Goal: Communication & Community: Answer question/provide support

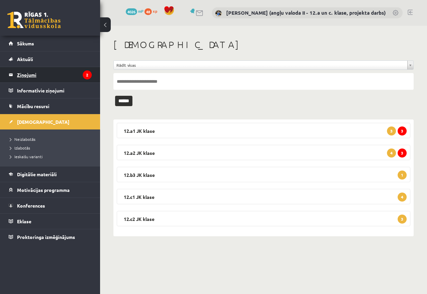
click at [63, 73] on legend "Ziņojumi 2" at bounding box center [54, 74] width 75 height 15
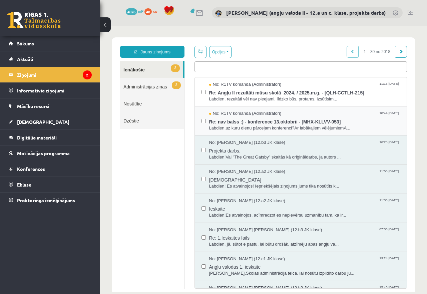
click at [252, 123] on span "Re: nav balss :) - konference 13.oktobrii - [MHX-KLLVV-053]" at bounding box center [304, 121] width 191 height 8
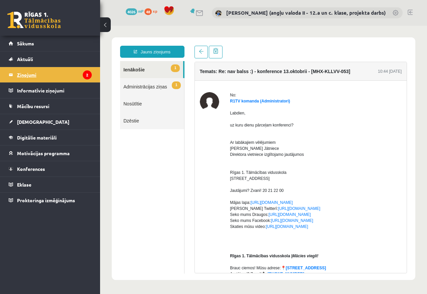
click at [38, 73] on legend "Ziņojumi 2" at bounding box center [54, 74] width 75 height 15
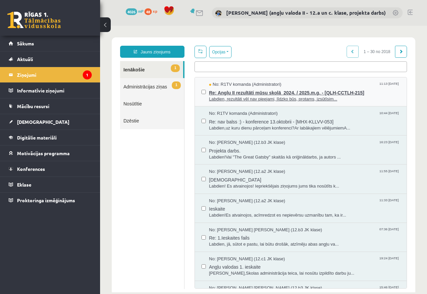
click at [247, 93] on span "Re: Angļu II rezultāti mūsu skolā_2024. / 2025.m.g. - [QLH-CCTLH-215]" at bounding box center [304, 92] width 191 height 8
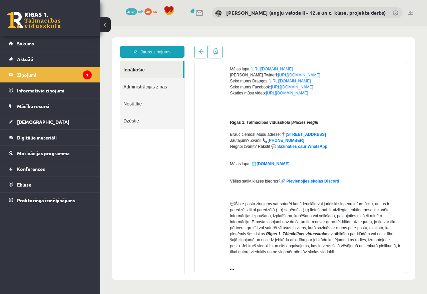
scroll to position [202, 0]
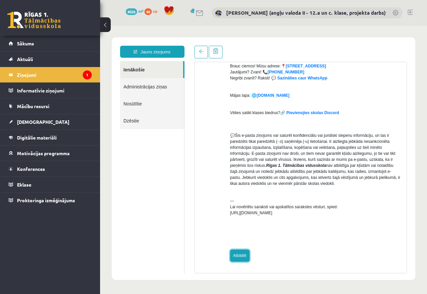
click at [240, 252] on link "Atbildēt" at bounding box center [239, 255] width 19 height 12
type input "**********"
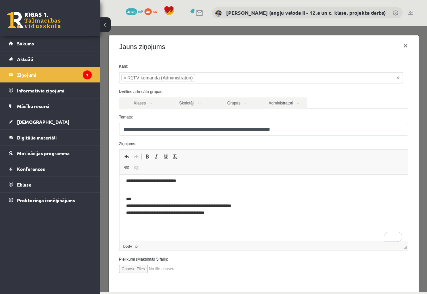
scroll to position [29, 0]
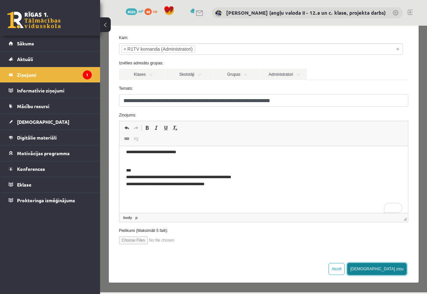
click at [388, 267] on button "[DEMOGRAPHIC_DATA] ziņu" at bounding box center [376, 269] width 59 height 12
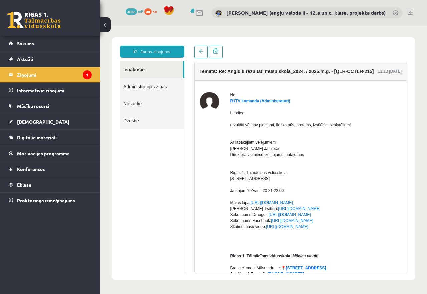
scroll to position [0, 0]
click at [21, 75] on legend "Ziņojumi 1" at bounding box center [54, 74] width 75 height 15
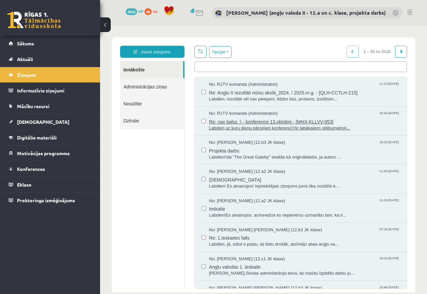
click at [228, 125] on span "Labdien,uz kuru dienu pārceļam konferenci?Ar labākajiem vēlējumiemA..." at bounding box center [304, 128] width 191 height 6
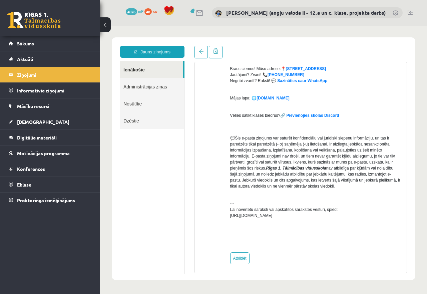
scroll to position [202, 0]
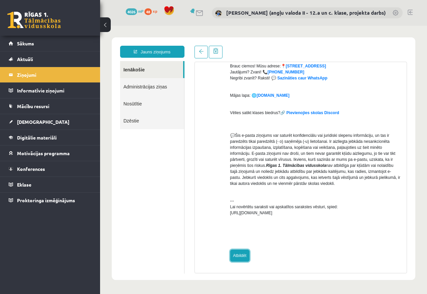
click at [239, 256] on link "Atbildēt" at bounding box center [239, 255] width 19 height 12
type input "**********"
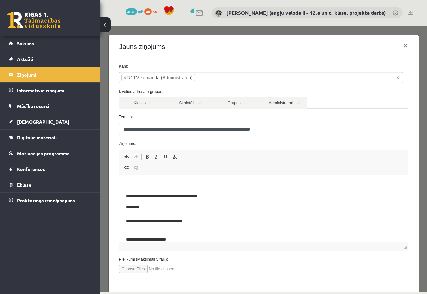
click at [135, 183] on p "Editor, wiswyg-editor-47434083604280-1760351340-170" at bounding box center [263, 184] width 275 height 7
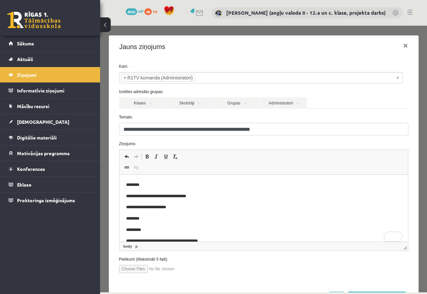
click at [163, 194] on p "**********" at bounding box center [258, 196] width 264 height 7
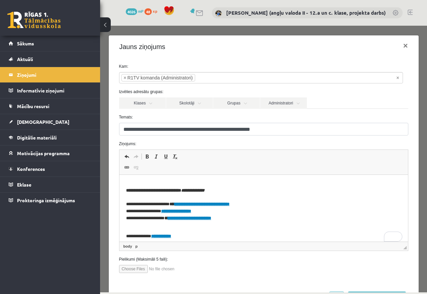
scroll to position [267, 0]
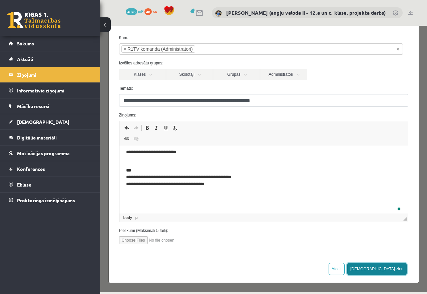
click at [389, 268] on button "[DEMOGRAPHIC_DATA] ziņu" at bounding box center [376, 269] width 59 height 12
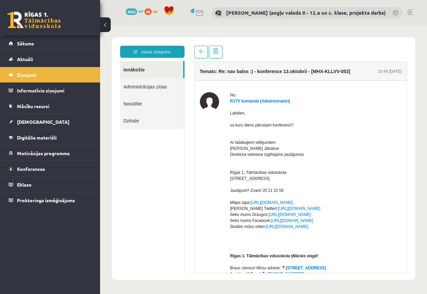
click at [138, 104] on link "Nosūtītie" at bounding box center [152, 103] width 64 height 17
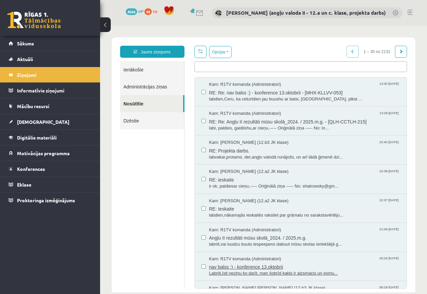
click at [247, 267] on span "nav balss :) - konference 13.oktobrii" at bounding box center [304, 266] width 191 height 8
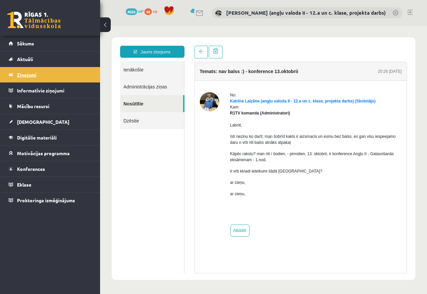
click at [20, 74] on legend "Ziņojumi 1" at bounding box center [54, 74] width 75 height 15
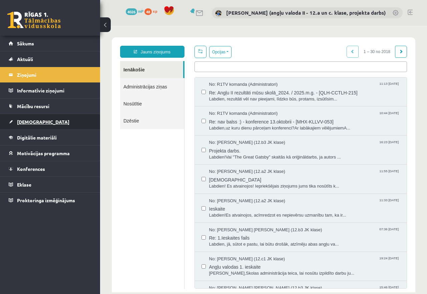
click at [26, 122] on span "[DEMOGRAPHIC_DATA]" at bounding box center [43, 122] width 52 height 6
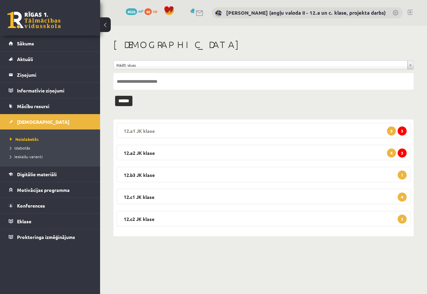
click at [243, 132] on legend "12.a1 JK klase 3 3" at bounding box center [263, 130] width 293 height 15
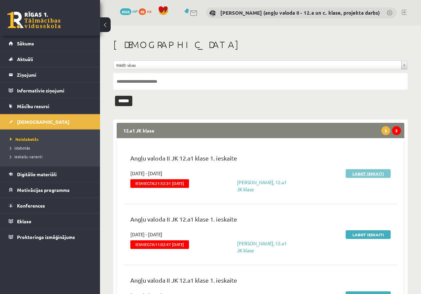
click at [373, 171] on link "Labot ieskaiti" at bounding box center [368, 173] width 45 height 9
